Goal: Task Accomplishment & Management: Use online tool/utility

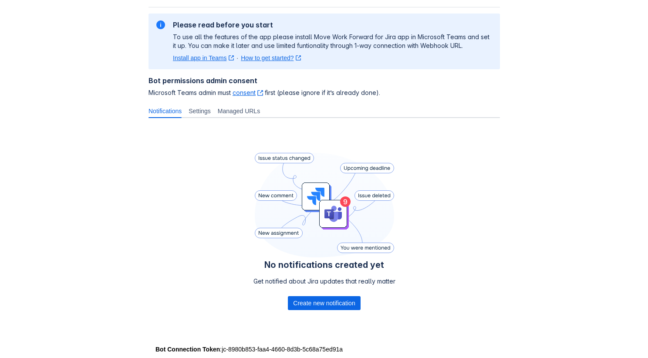
scroll to position [69, 0]
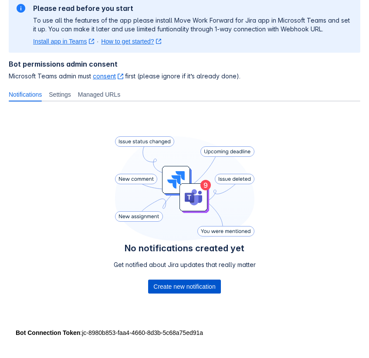
click at [194, 289] on span "Create new notification" at bounding box center [184, 287] width 62 height 14
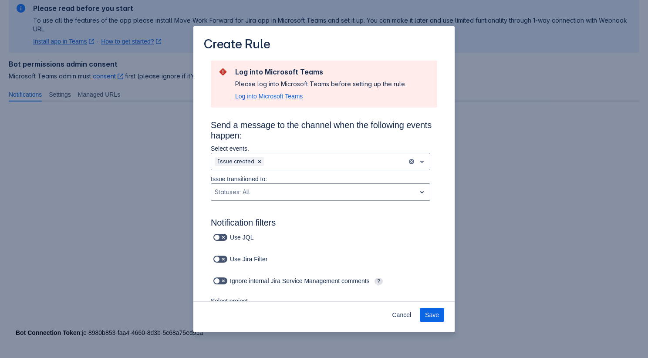
click at [292, 97] on span "Log into Microsoft Teams" at bounding box center [269, 96] width 68 height 9
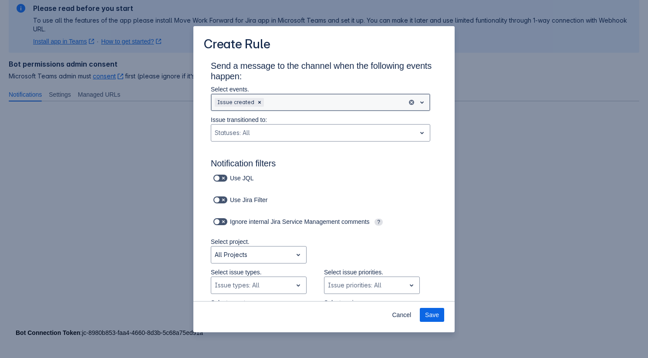
click at [299, 100] on div "Scrollable content" at bounding box center [335, 102] width 138 height 10
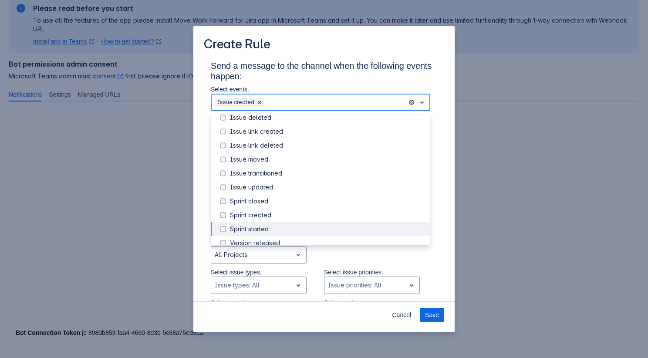
scroll to position [99, 0]
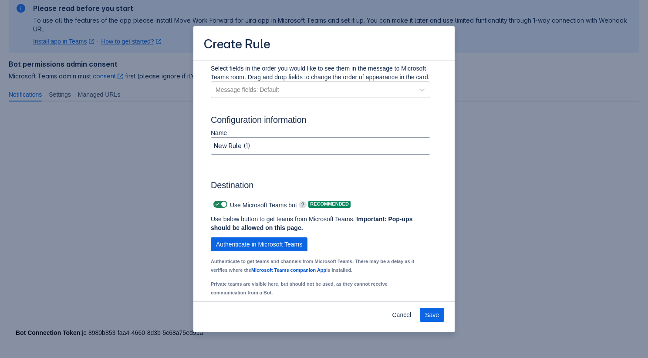
scroll to position [522, 0]
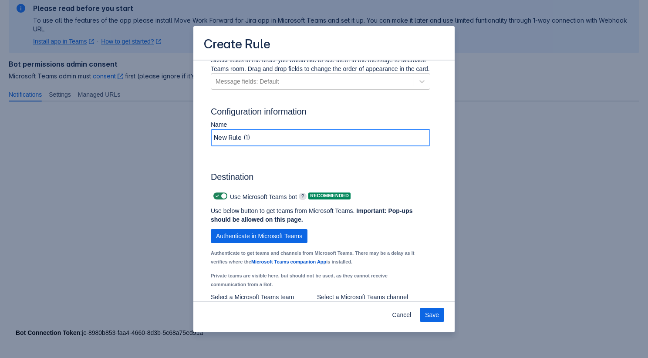
drag, startPoint x: 278, startPoint y: 149, endPoint x: 210, endPoint y: 145, distance: 68.1
click at [210, 145] on div "Name New Rule (1)" at bounding box center [321, 135] width 234 height 31
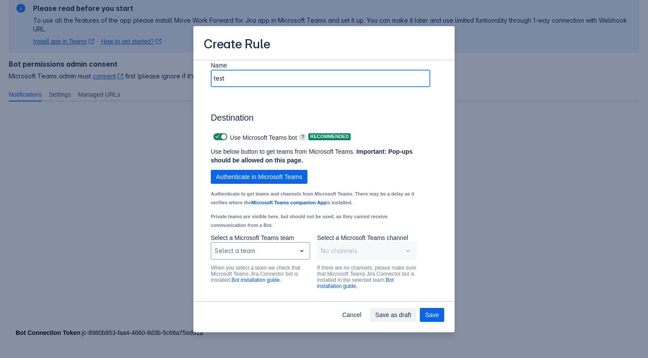
scroll to position [607, 0]
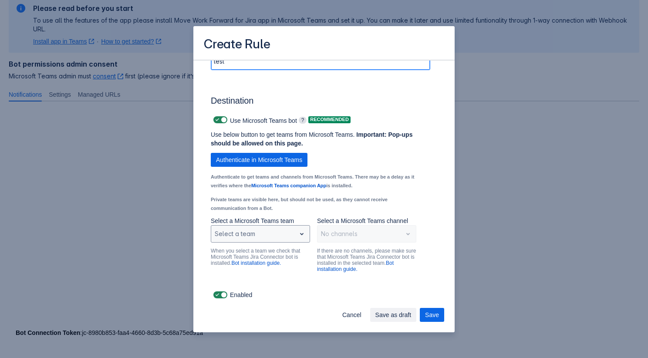
type input "test"
click at [262, 234] on div "Scrollable content" at bounding box center [254, 234] width 78 height 10
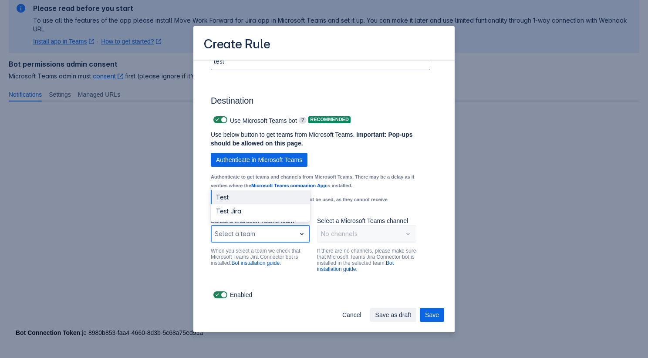
click at [258, 195] on div "Test" at bounding box center [260, 197] width 99 height 14
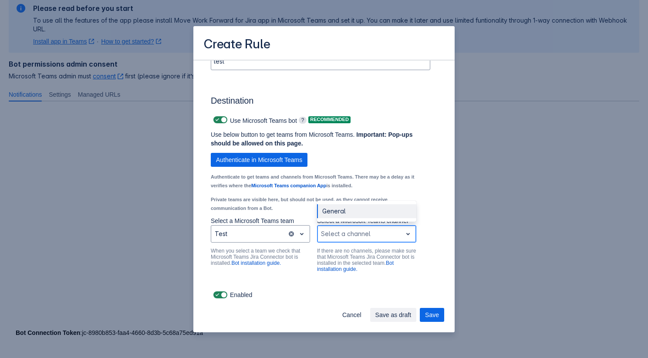
click at [363, 240] on div "Select a channel" at bounding box center [360, 234] width 85 height 14
click at [358, 211] on div "General" at bounding box center [366, 211] width 99 height 14
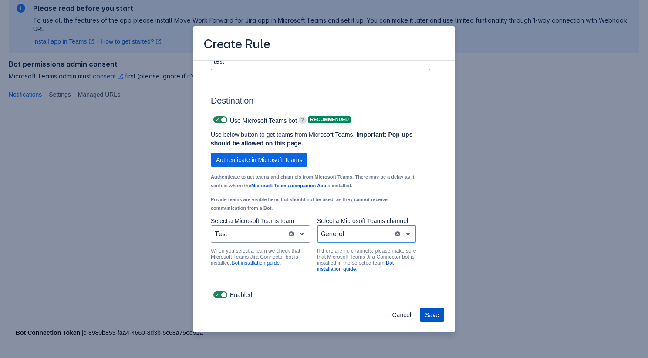
click at [369, 313] on span "Save" at bounding box center [432, 315] width 14 height 14
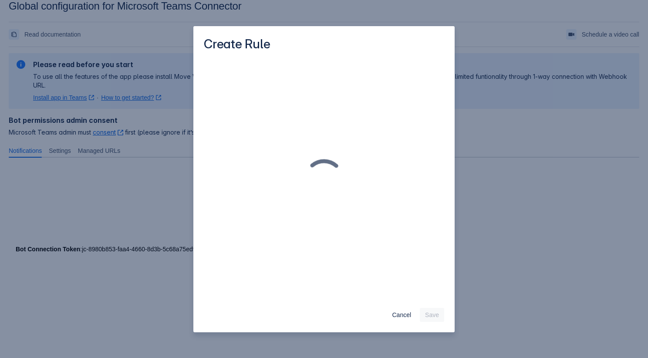
scroll to position [0, 0]
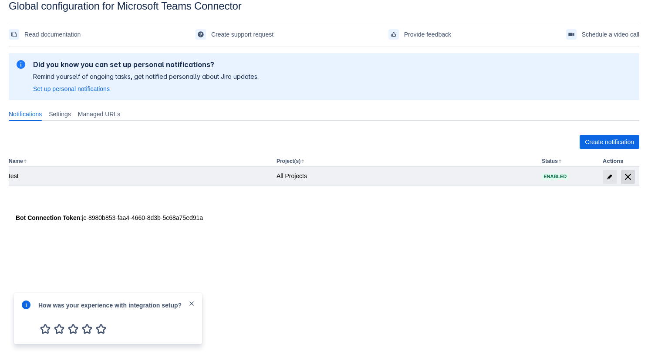
click at [369, 178] on span "delete" at bounding box center [628, 177] width 10 height 10
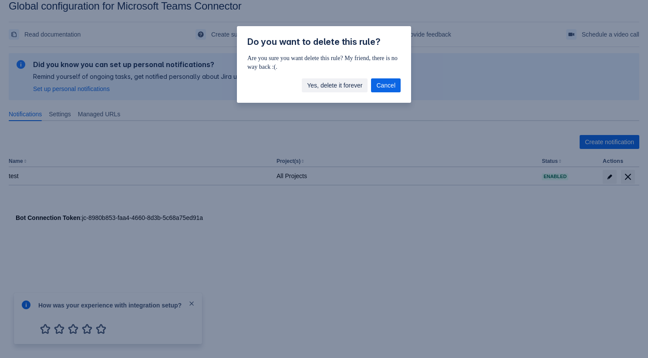
click at [341, 90] on span "Yes, delete it forever" at bounding box center [334, 85] width 55 height 14
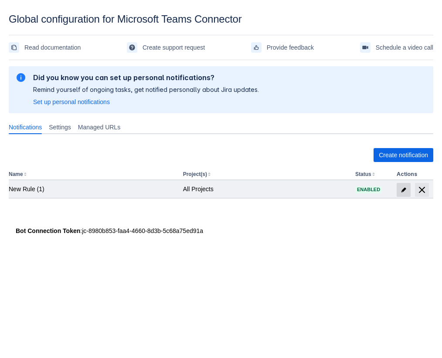
click at [369, 190] on span "edit" at bounding box center [403, 190] width 7 height 7
click at [402, 196] on span at bounding box center [404, 190] width 14 height 14
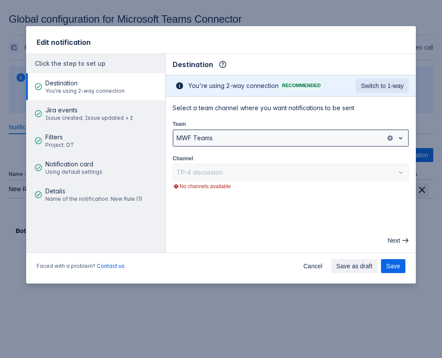
click at [285, 140] on div at bounding box center [279, 138] width 206 height 10
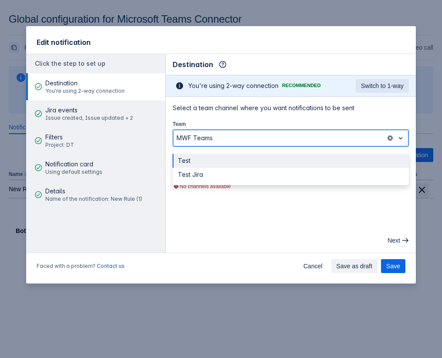
click at [258, 169] on div "Test Jira" at bounding box center [291, 175] width 236 height 14
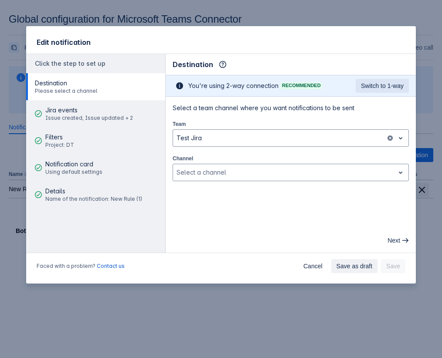
click at [205, 238] on div "Next" at bounding box center [290, 241] width 243 height 14
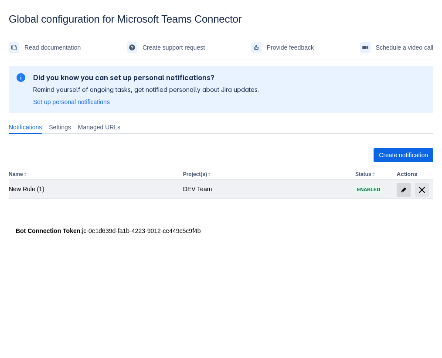
click at [400, 192] on span at bounding box center [404, 190] width 14 height 14
click at [405, 190] on span "edit" at bounding box center [403, 190] width 7 height 7
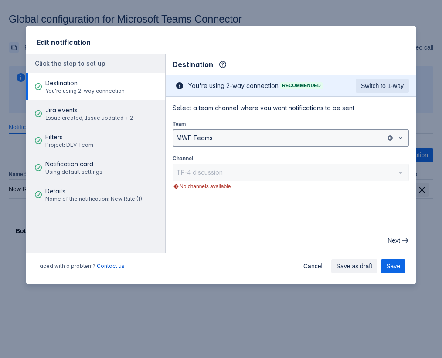
click at [207, 133] on div at bounding box center [279, 138] width 206 height 10
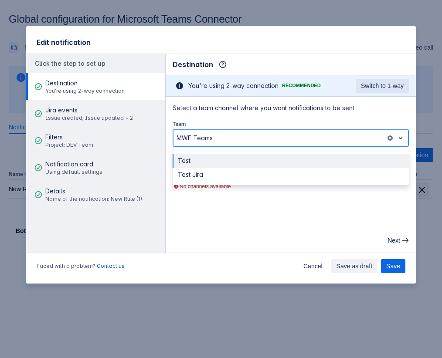
click at [201, 154] on div "Test" at bounding box center [291, 161] width 236 height 14
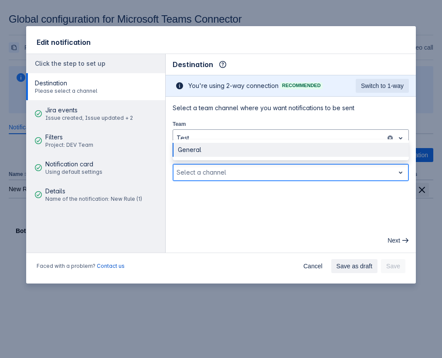
click at [201, 167] on div at bounding box center [283, 172] width 214 height 10
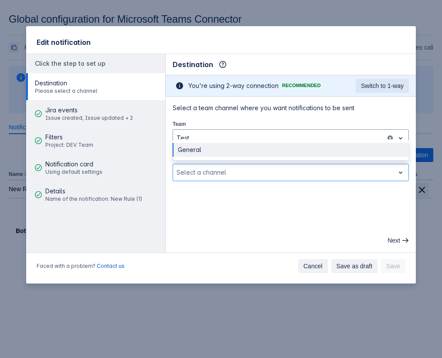
click at [310, 263] on span "Cancel" at bounding box center [312, 266] width 19 height 14
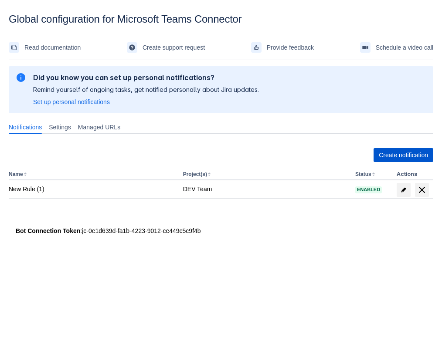
click at [383, 156] on span "Create notification" at bounding box center [403, 155] width 49 height 14
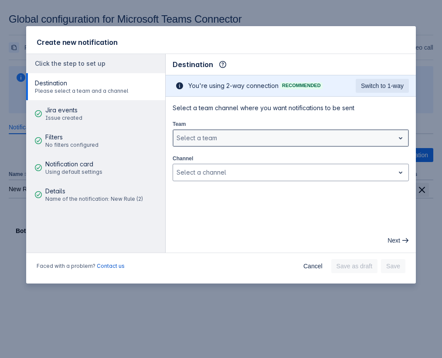
click at [272, 138] on div at bounding box center [283, 138] width 214 height 10
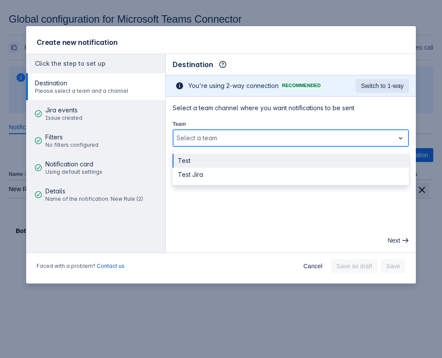
click at [255, 159] on div "Test" at bounding box center [291, 161] width 236 height 14
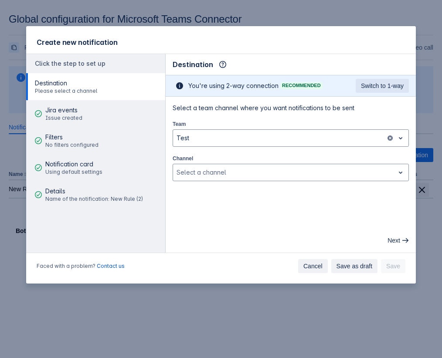
click at [303, 265] on span "Cancel" at bounding box center [312, 266] width 19 height 14
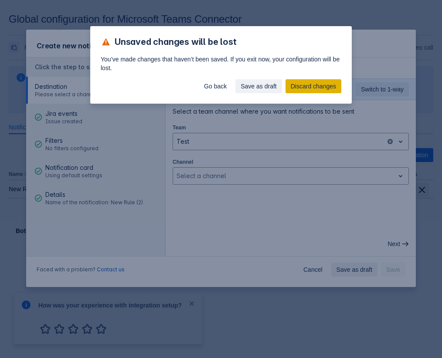
click at [302, 82] on span "Discard changes" at bounding box center [313, 86] width 45 height 14
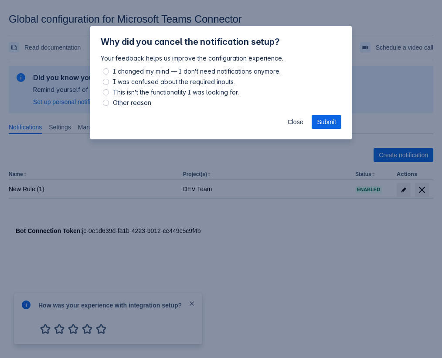
click at [279, 118] on div "Close Submit" at bounding box center [220, 123] width 261 height 31
click at [279, 124] on div "Close Submit" at bounding box center [220, 123] width 261 height 31
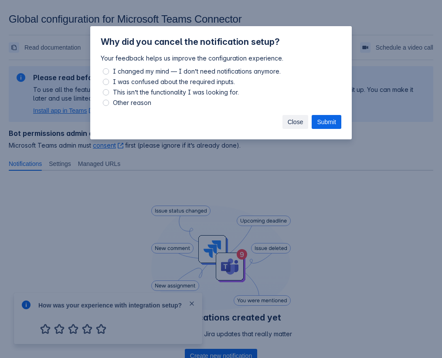
click at [291, 118] on span "Close" at bounding box center [296, 122] width 16 height 14
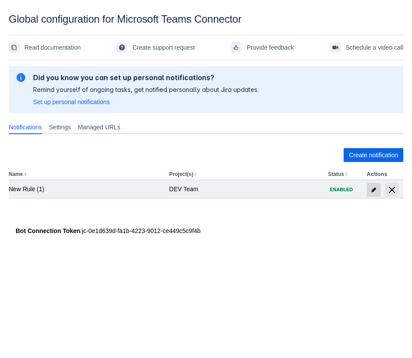
click at [372, 190] on span "edit" at bounding box center [373, 190] width 7 height 7
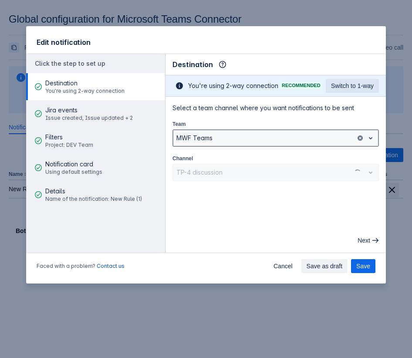
click at [221, 139] on div at bounding box center [264, 138] width 176 height 10
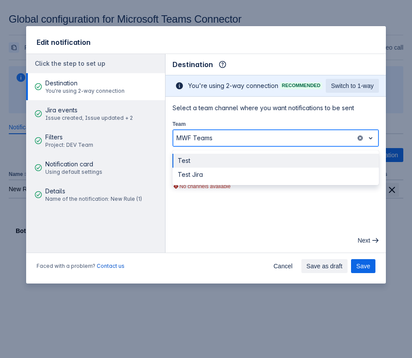
click at [214, 159] on div "Test" at bounding box center [276, 161] width 207 height 14
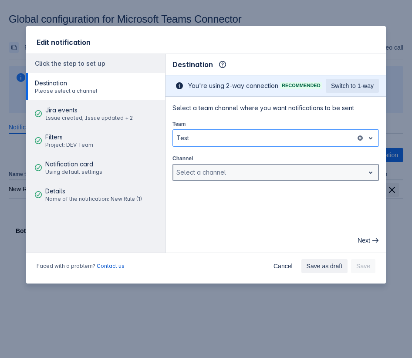
click at [210, 171] on div at bounding box center [268, 172] width 185 height 10
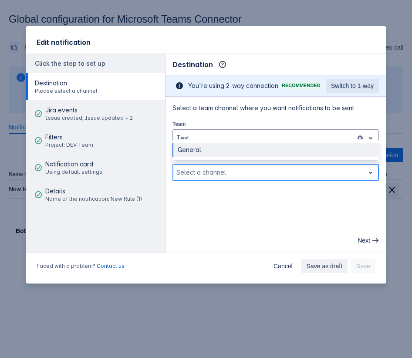
click at [207, 147] on div "General" at bounding box center [276, 150] width 207 height 14
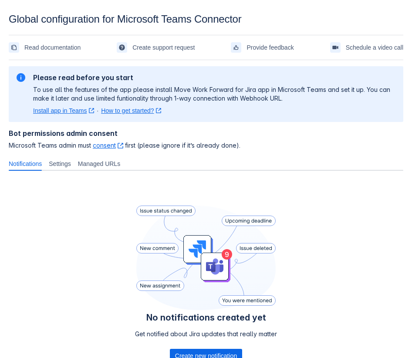
scroll to position [40, 0]
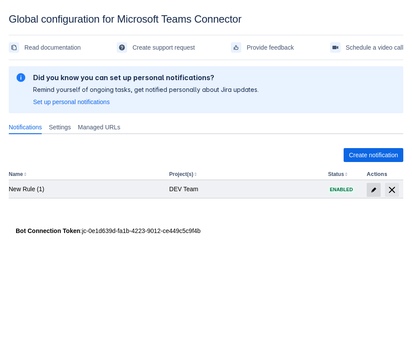
click at [374, 189] on span "edit" at bounding box center [373, 190] width 7 height 7
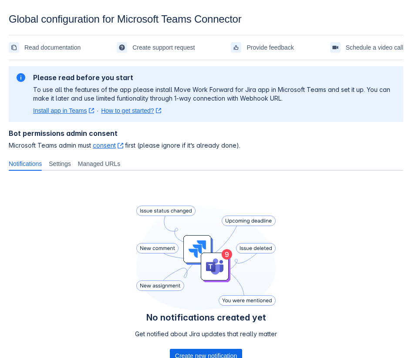
scroll to position [40, 0]
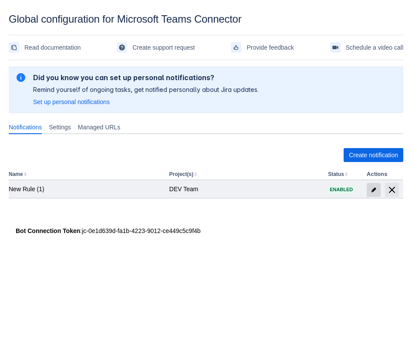
click at [373, 193] on span "edit" at bounding box center [373, 190] width 7 height 7
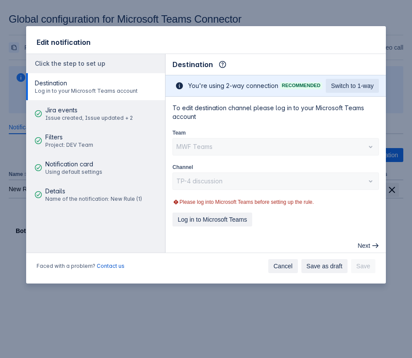
click at [285, 268] on span "Cancel" at bounding box center [283, 266] width 19 height 14
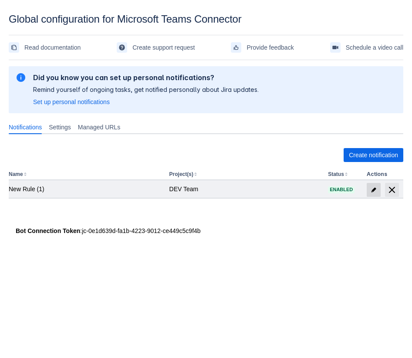
click at [370, 193] on span at bounding box center [374, 190] width 14 height 14
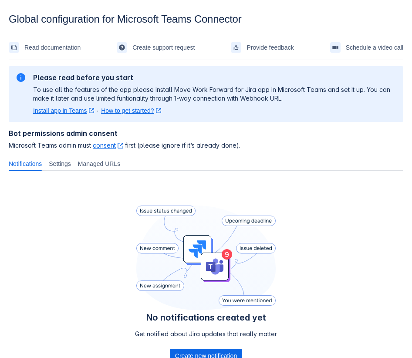
scroll to position [40, 0]
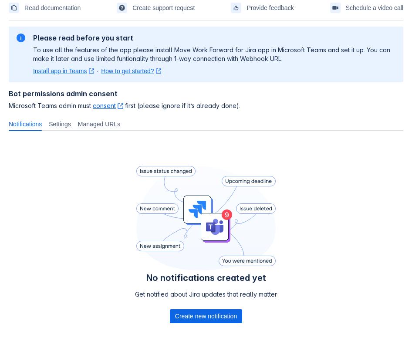
click at [339, 260] on div "No notifications created yet Get notified about Jira updates that really matter…" at bounding box center [206, 246] width 395 height 217
drag, startPoint x: 295, startPoint y: 207, endPoint x: 294, endPoint y: 197, distance: 10.5
click at [294, 197] on div "No notifications created yet Get notified about Jira updates that really matter…" at bounding box center [206, 246] width 395 height 217
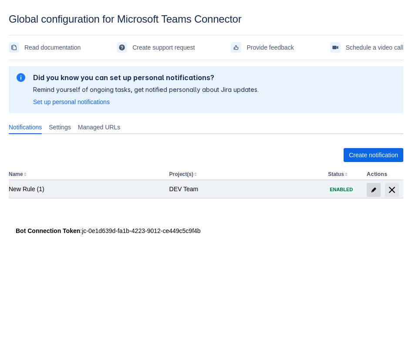
click at [369, 191] on span at bounding box center [374, 190] width 14 height 14
